Goal: Information Seeking & Learning: Learn about a topic

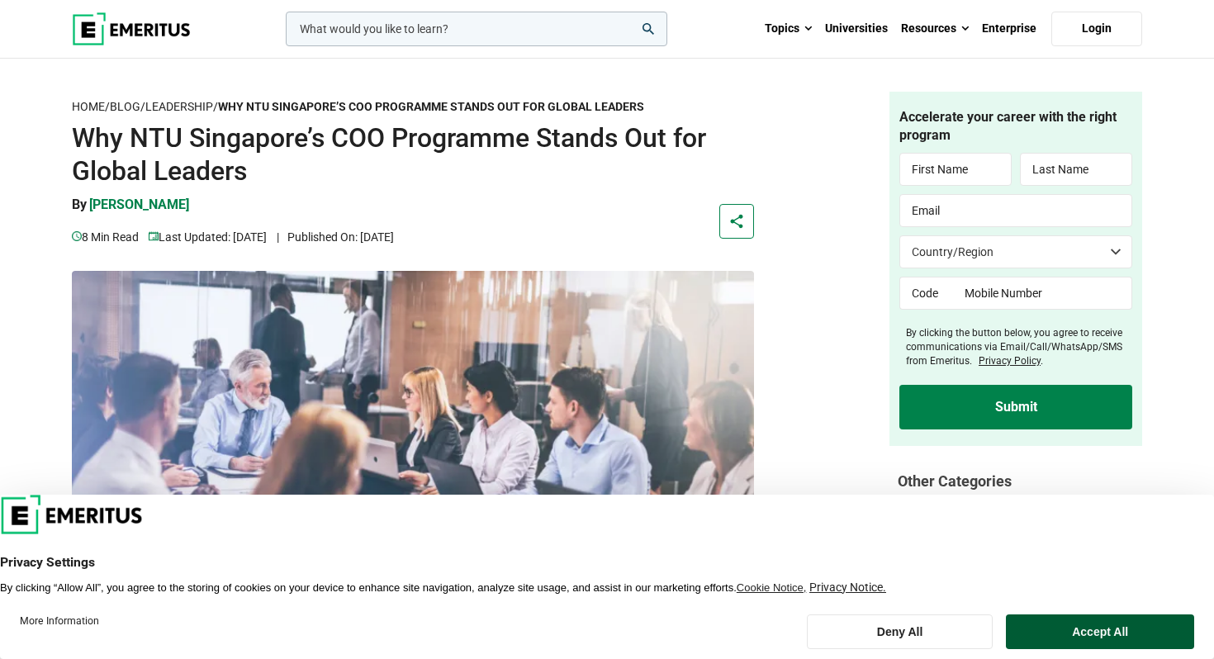
click at [1060, 639] on button "Accept All" at bounding box center [1100, 631] width 188 height 35
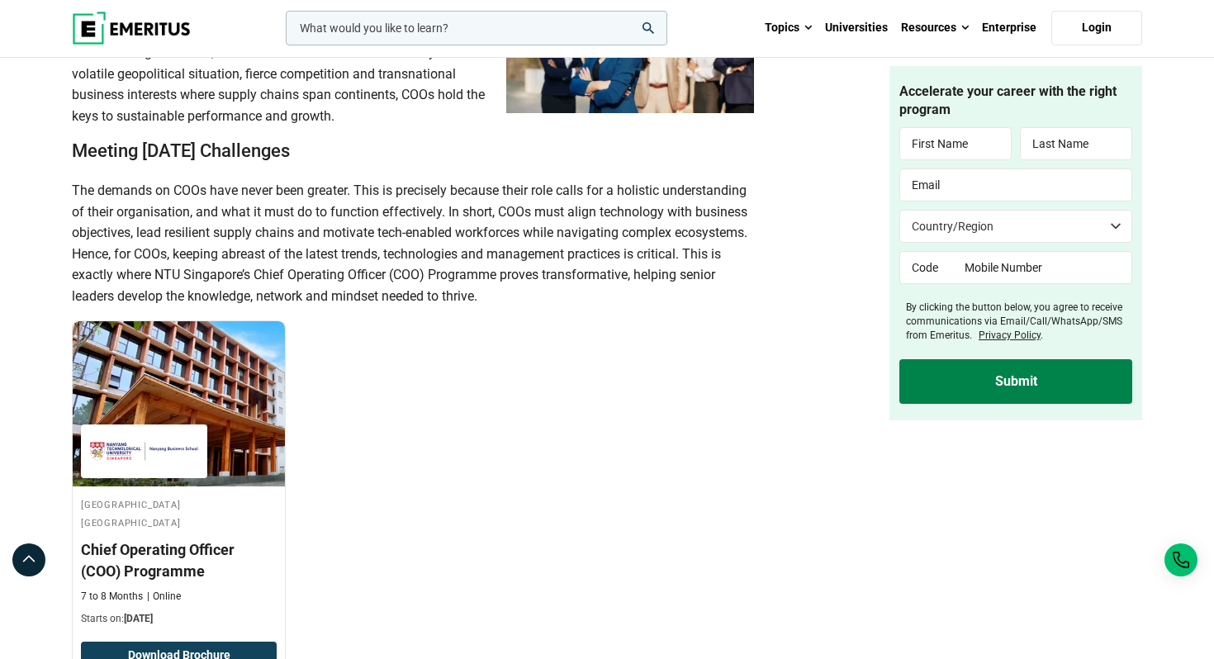
scroll to position [1232, 0]
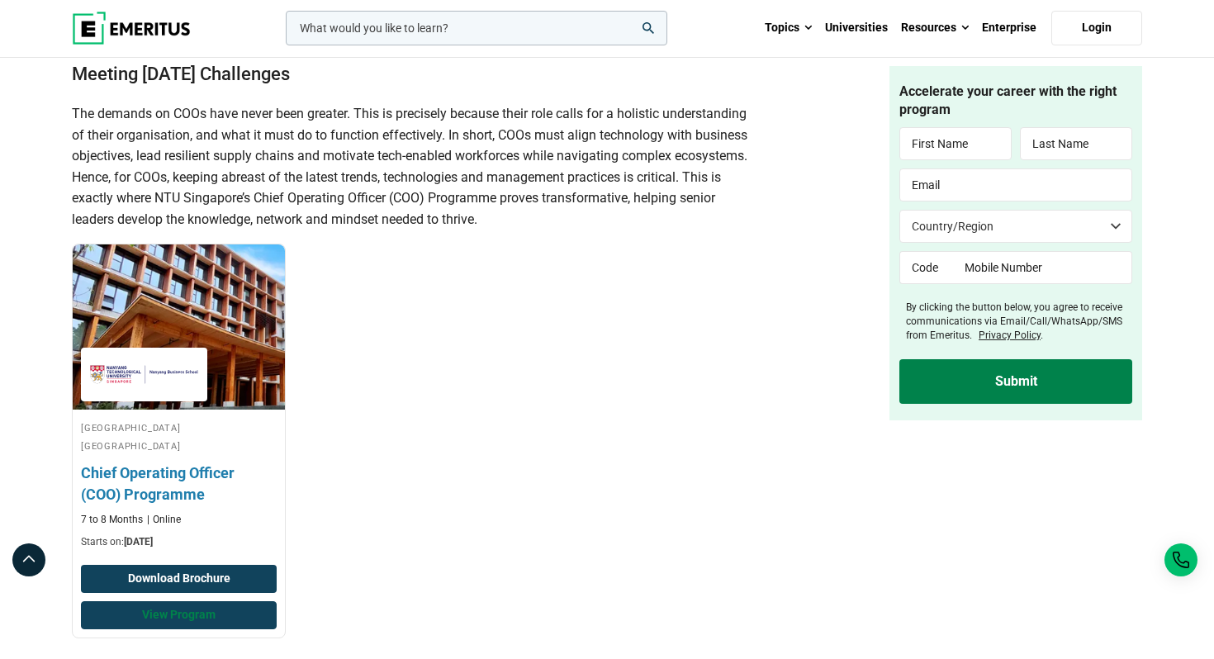
click at [192, 614] on link "View Program" at bounding box center [179, 615] width 196 height 28
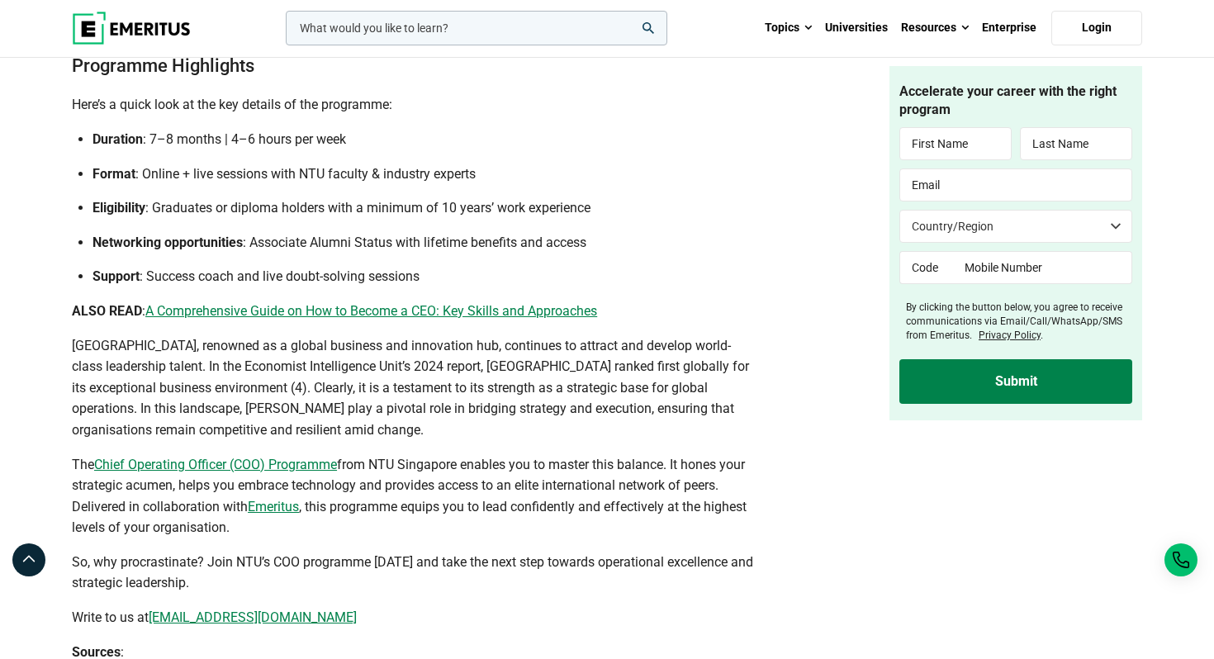
scroll to position [4053, 0]
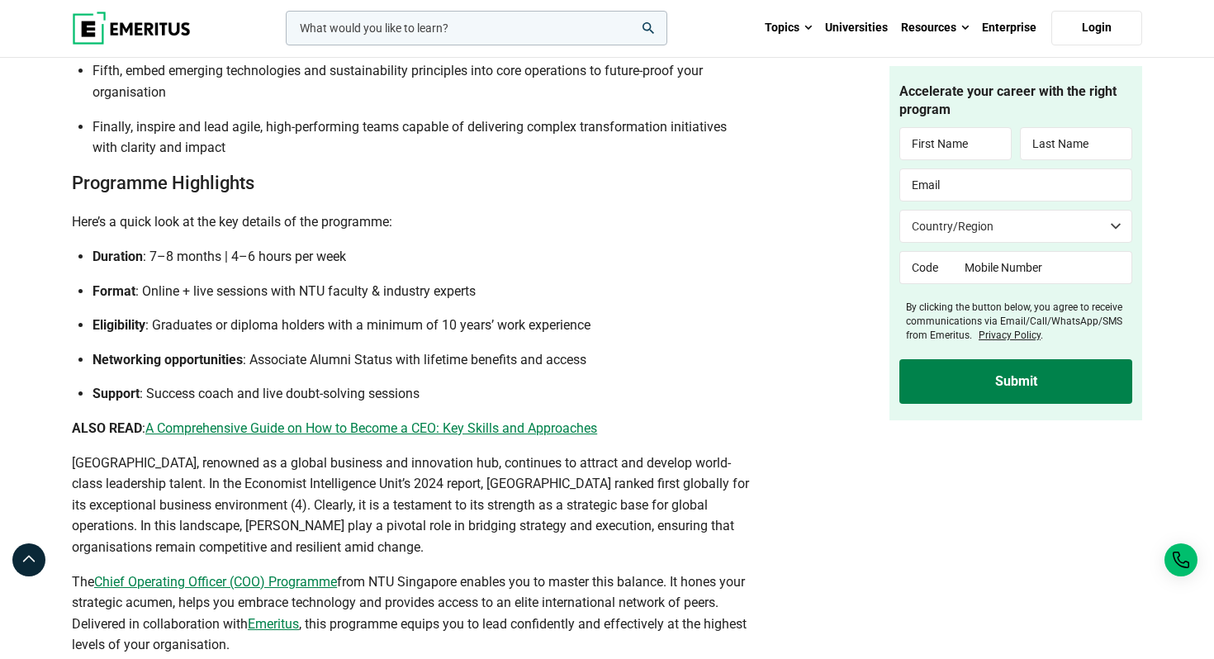
click at [513, 28] on input "woocommerce-product-search-field-0" at bounding box center [477, 28] width 382 height 35
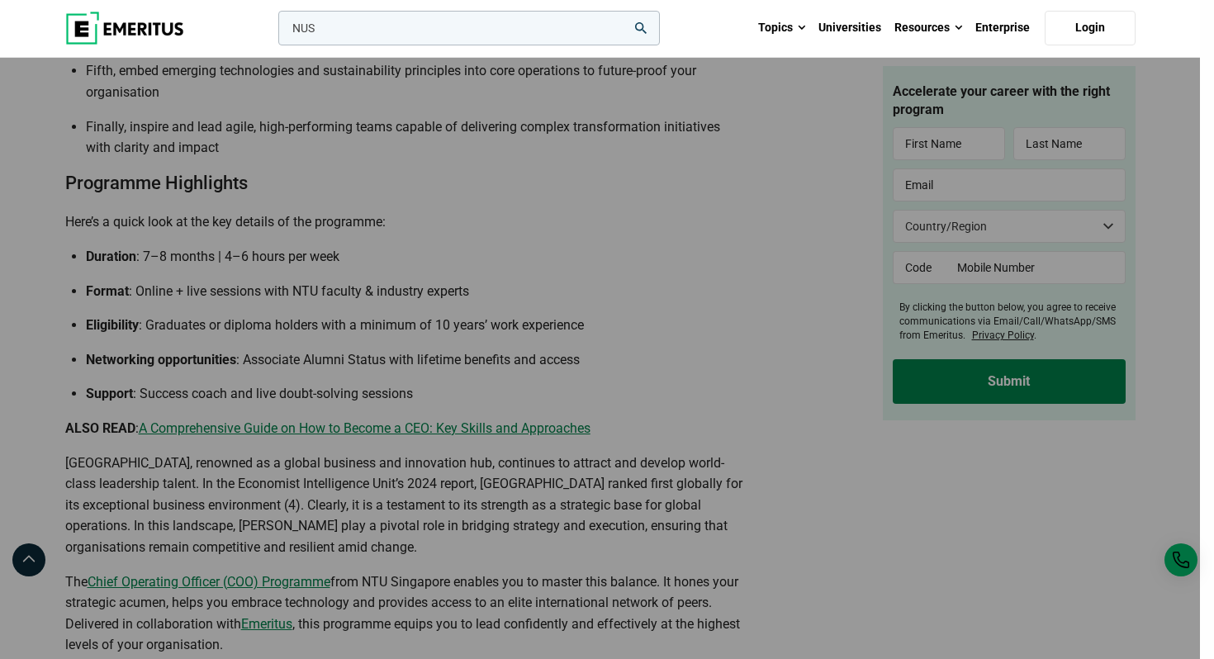
type input "NUS"
click at [275, 32] on button "search" at bounding box center [275, 32] width 0 height 0
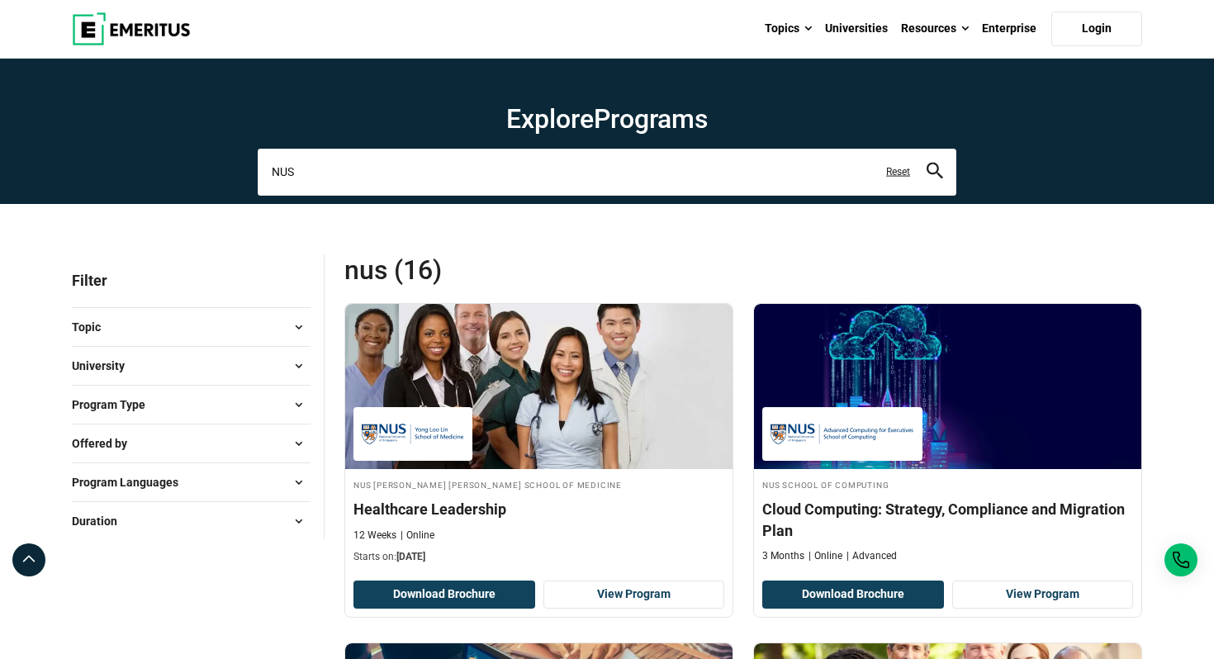
click at [420, 173] on input "NUS" at bounding box center [607, 172] width 699 height 46
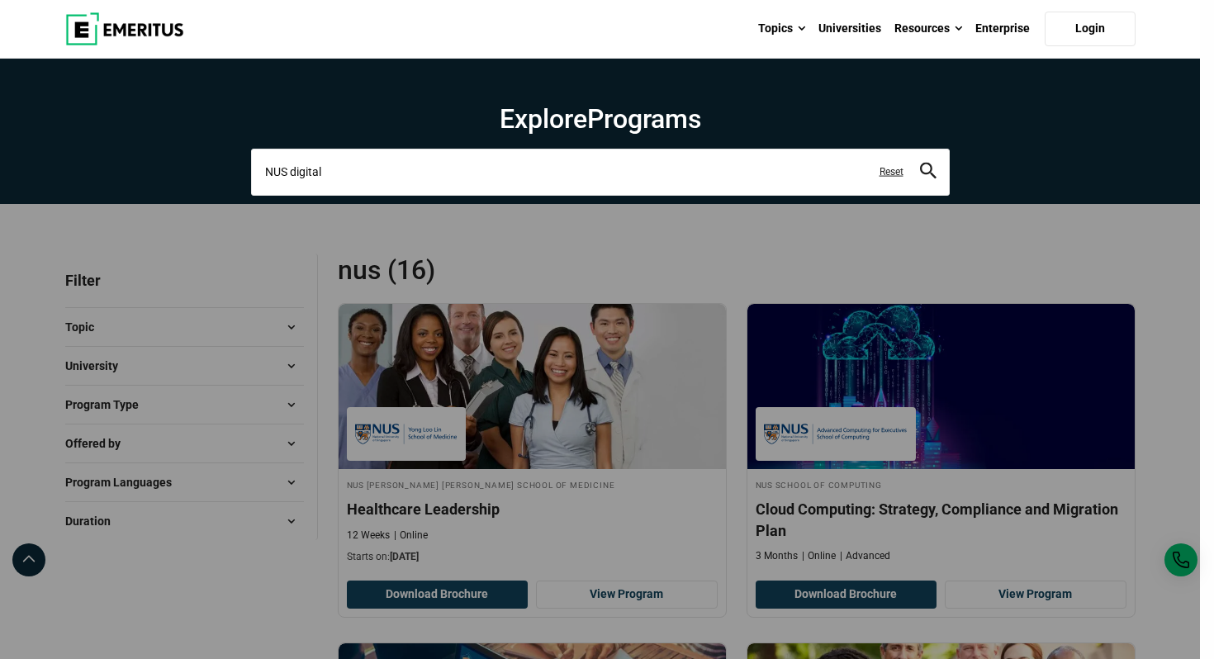
type input "NUS digital"
click at [920, 163] on button "search" at bounding box center [928, 172] width 17 height 19
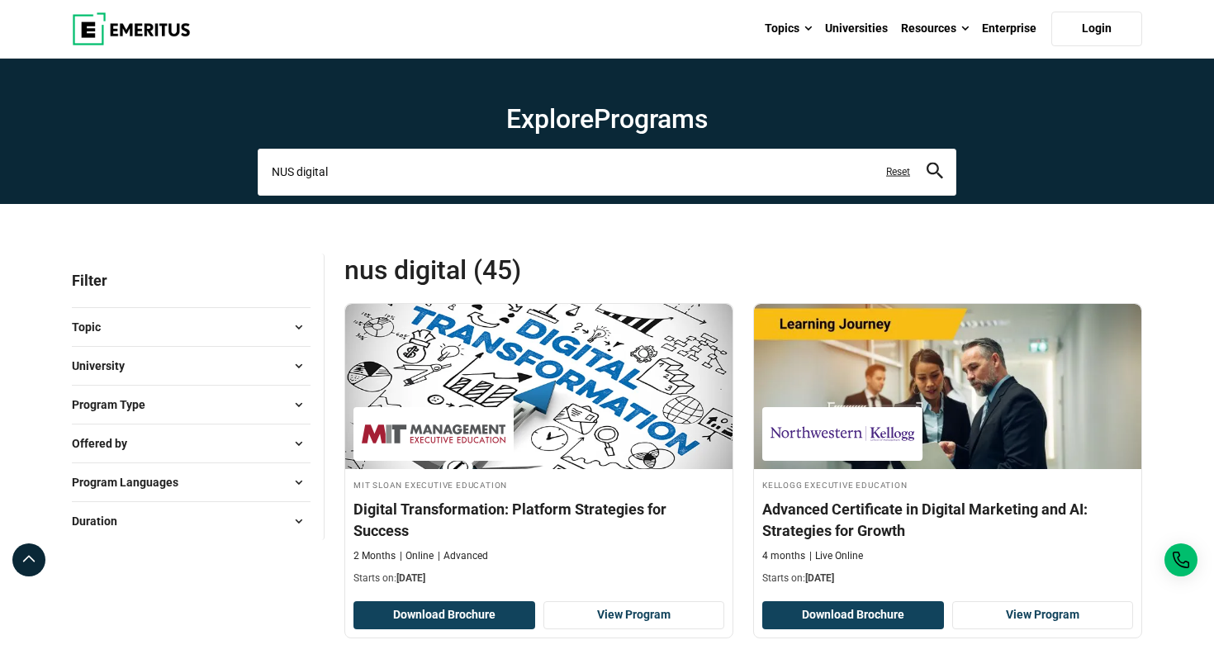
click at [507, 185] on input "NUS digital" at bounding box center [607, 172] width 699 height 46
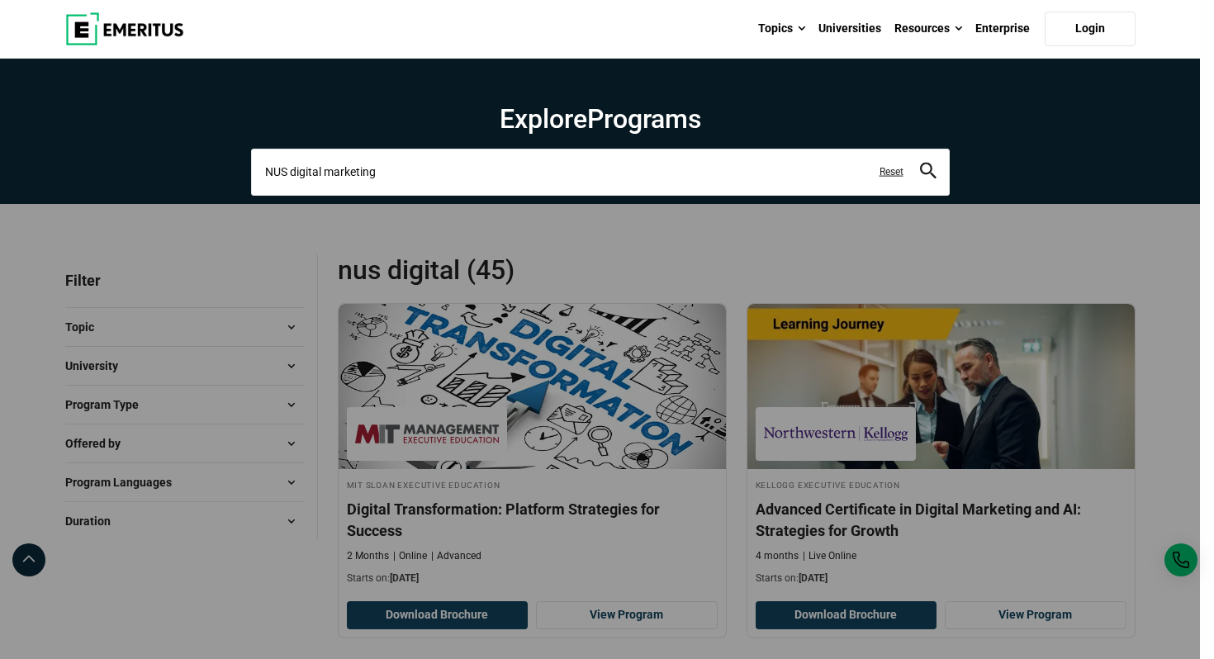
type input "NUS digital marketing"
click at [920, 163] on button "search" at bounding box center [928, 172] width 17 height 19
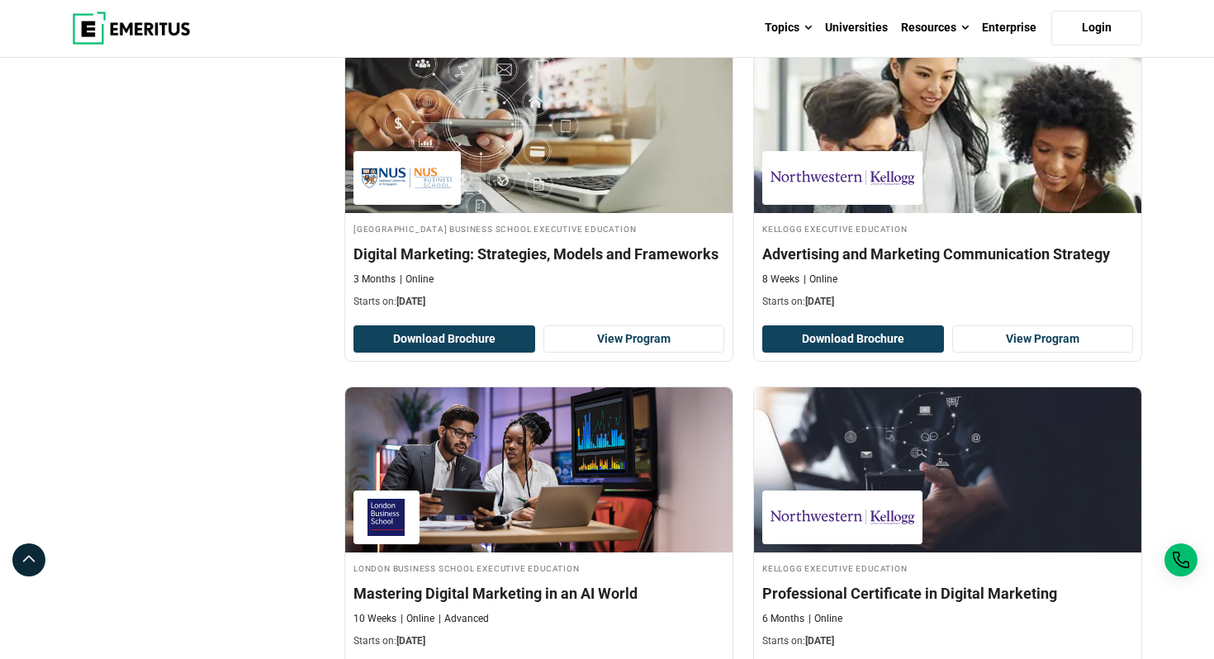
scroll to position [619, 0]
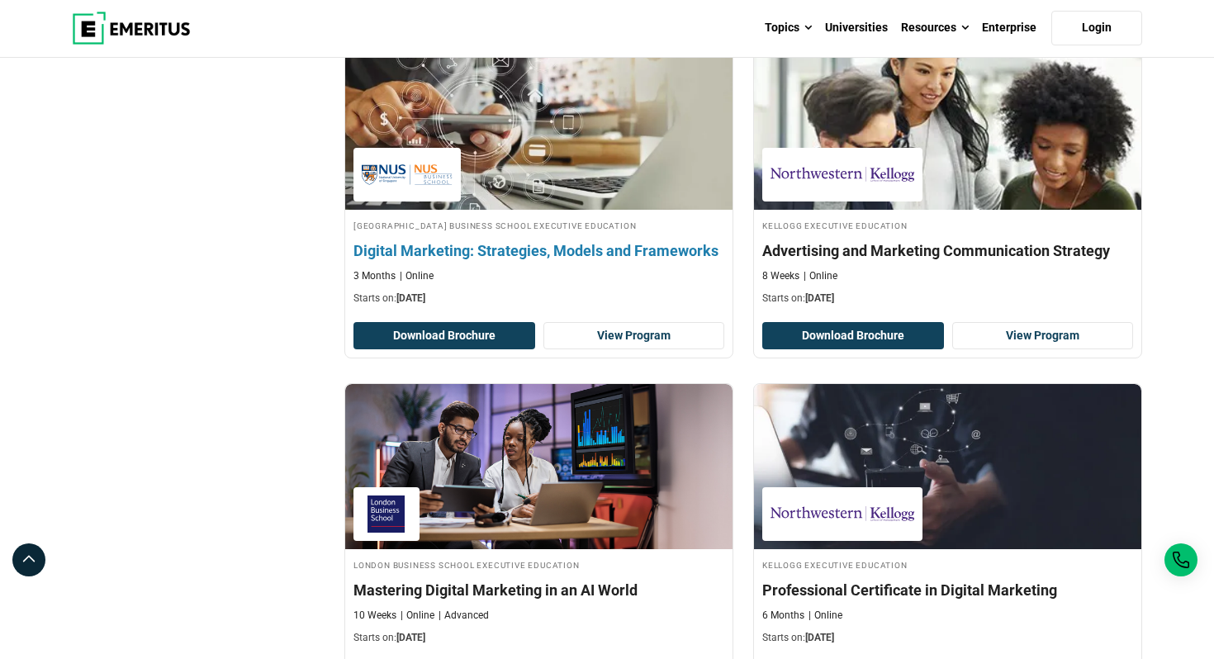
click at [542, 244] on h4 "Digital Marketing: Strategies, Models and Frameworks" at bounding box center [538, 250] width 371 height 21
